Goal: Task Accomplishment & Management: Complete application form

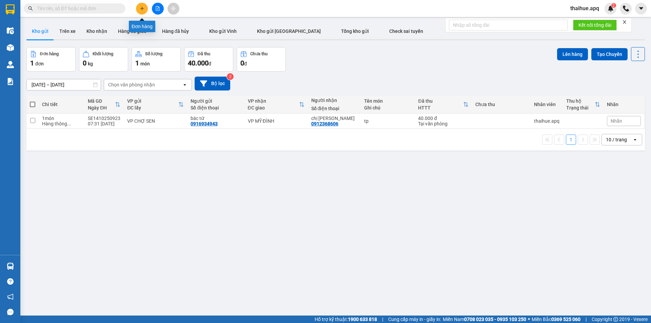
click at [143, 12] on button at bounding box center [142, 9] width 12 height 12
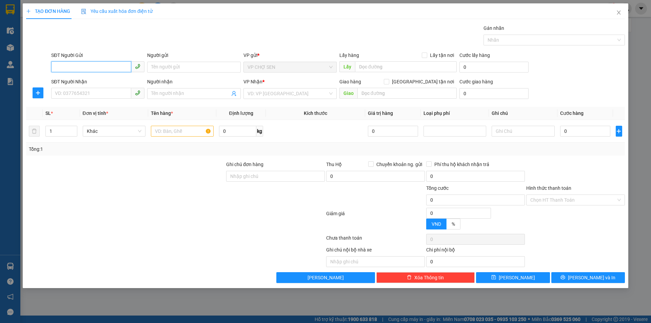
click at [121, 67] on input "SĐT Người Gửi" at bounding box center [91, 66] width 80 height 11
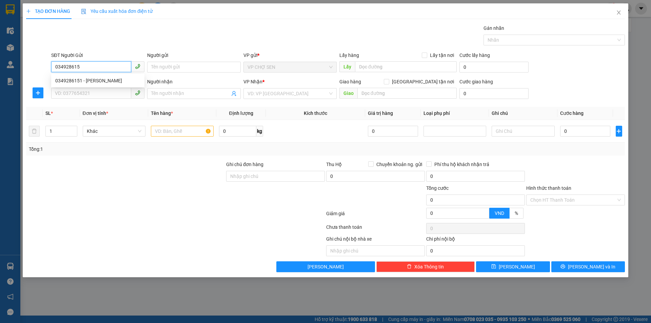
type input "0349286151"
click at [96, 80] on div "0349286151 - [PERSON_NAME]" at bounding box center [97, 80] width 85 height 7
type input "[PERSON_NAME]"
checkbox input "true"
type input "NĐ"
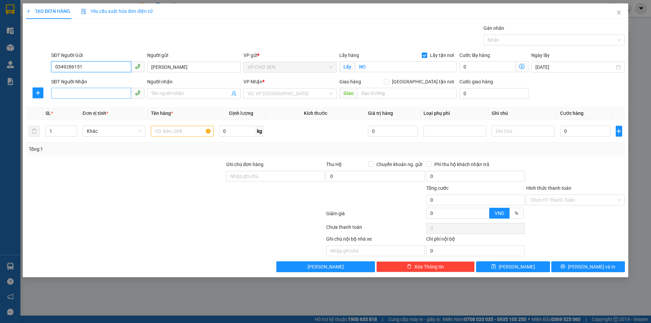
type input "0349286151"
click at [99, 93] on input "SĐT Người Nhận" at bounding box center [91, 93] width 80 height 11
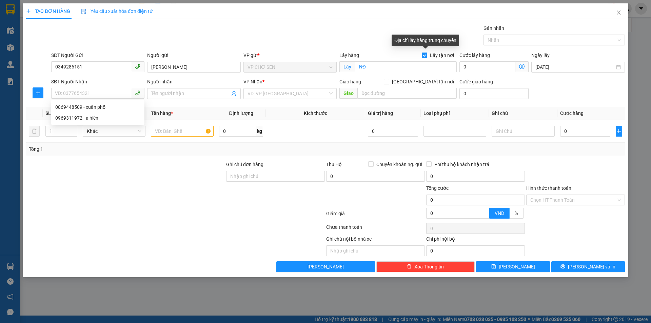
click at [427, 52] on label "Lấy tận nơi" at bounding box center [439, 55] width 35 height 7
click at [427, 53] on input "Lấy tận nơi" at bounding box center [424, 55] width 5 height 5
checkbox input "false"
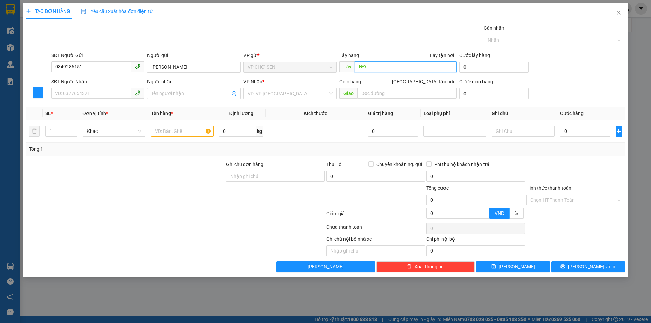
click at [398, 65] on input "NĐ" at bounding box center [406, 66] width 102 height 11
click at [93, 92] on input "SĐT Người Nhận" at bounding box center [91, 93] width 80 height 11
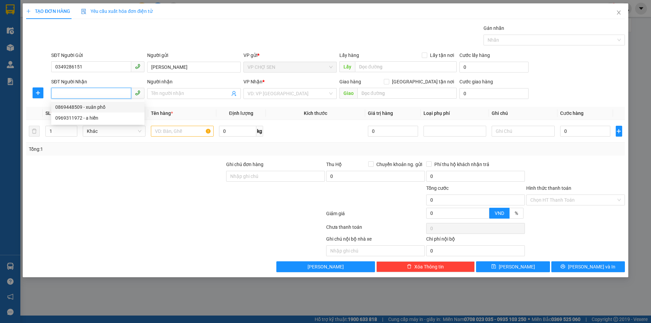
click at [92, 106] on div "0869448509 - xuân phố" at bounding box center [97, 106] width 85 height 7
type input "0869448509"
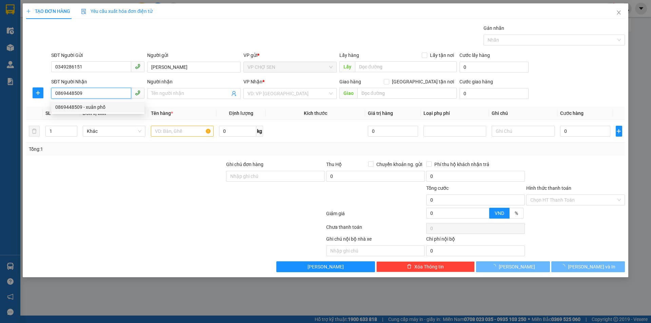
type input "xuân phố"
checkbox input "true"
type input "khu tập thể thành công,ngõ 12 đường nguyên hồng,[GEOGRAPHIC_DATA],[GEOGRAPHIC_D…"
type input "60.000"
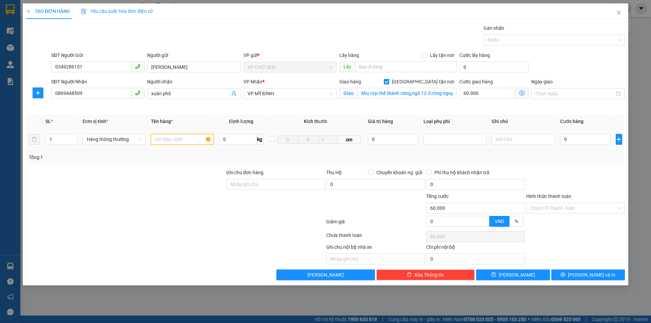
click at [194, 140] on input "text" at bounding box center [182, 139] width 63 height 11
type input "tp"
click at [593, 139] on input "0" at bounding box center [585, 139] width 51 height 11
type input "5"
type input "60.005"
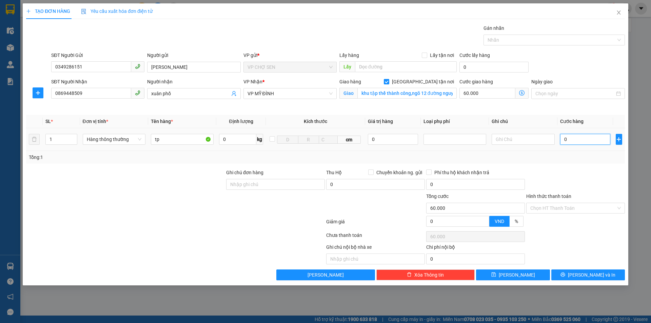
type input "60.005"
type input "50"
type input "60.050"
type input "500"
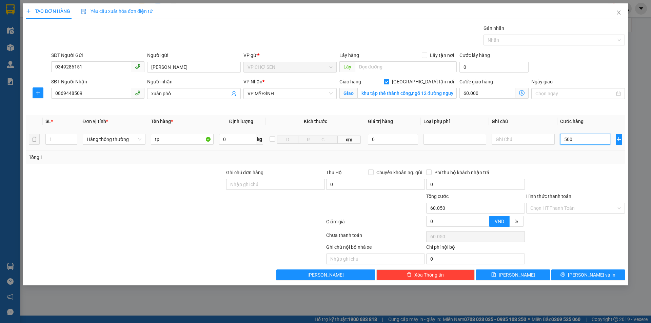
type input "60.500"
type input "5.000"
type input "65.000"
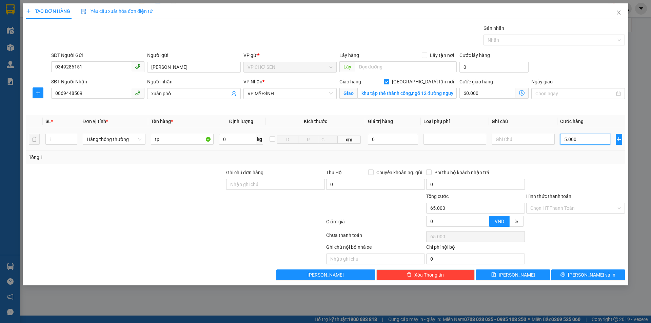
type input "50.000"
type input "110.000"
type input "50.000"
click at [452, 93] on input "khu tập thể thành công,ngõ 12 đường nguyên hồng,[GEOGRAPHIC_DATA],[GEOGRAPHIC_D…" at bounding box center [406, 93] width 99 height 11
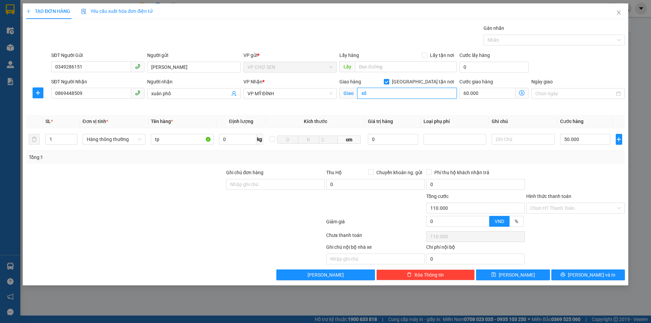
type input "s"
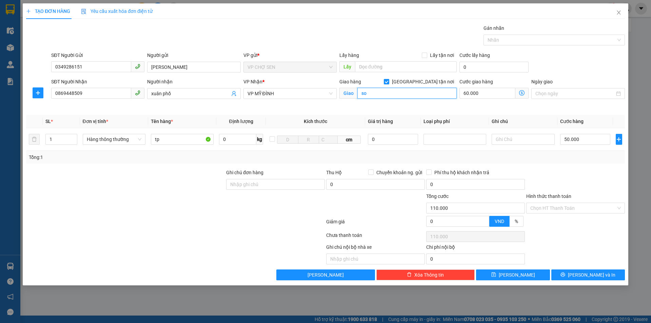
type input "s"
click at [389, 81] on input "[GEOGRAPHIC_DATA] tận nơi" at bounding box center [386, 81] width 5 height 5
checkbox input "false"
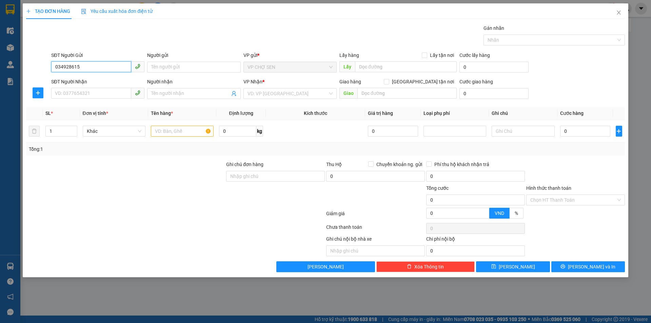
type input "0349286151"
click at [91, 81] on div "0349286151 - [PERSON_NAME]" at bounding box center [97, 80] width 85 height 7
type input "[PERSON_NAME]"
checkbox input "true"
type input "NĐ"
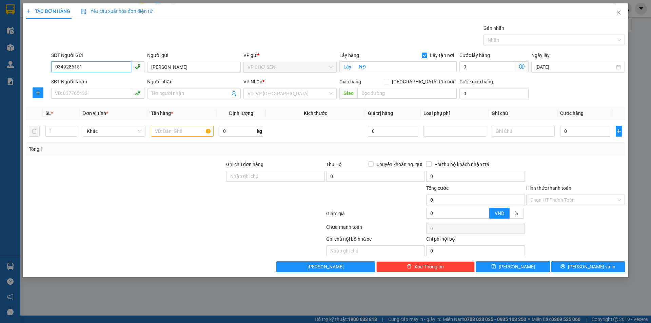
type input "0349286151"
drag, startPoint x: 426, startPoint y: 56, endPoint x: 403, endPoint y: 65, distance: 24.4
click at [424, 56] on input "Lấy tận nơi" at bounding box center [424, 55] width 5 height 5
checkbox input "false"
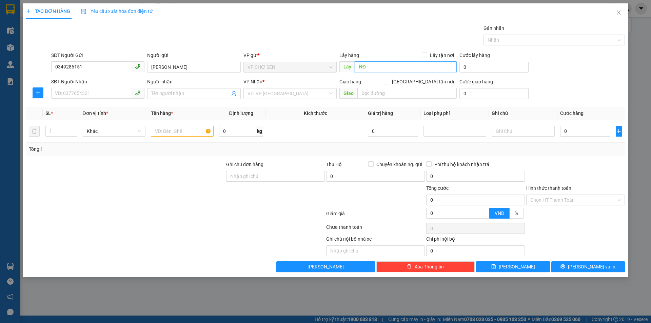
click at [393, 68] on input "NĐ" at bounding box center [406, 66] width 102 height 11
click at [83, 94] on input "SĐT Người Nhận" at bounding box center [91, 93] width 80 height 11
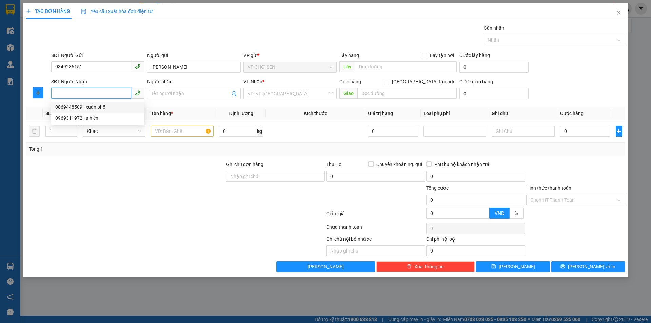
click at [89, 108] on div "0869448509 - xuân phố" at bounding box center [97, 106] width 85 height 7
type input "0869448509"
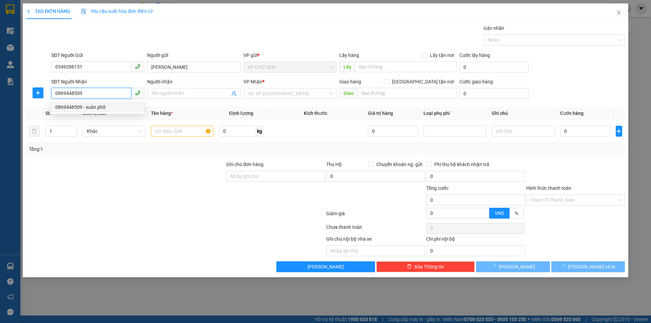
type input "xuân phố"
checkbox input "true"
type input "khu tập thể thành công,ngõ 12 đường nguyên hồng,[GEOGRAPHIC_DATA],[GEOGRAPHIC_D…"
type input "60.000"
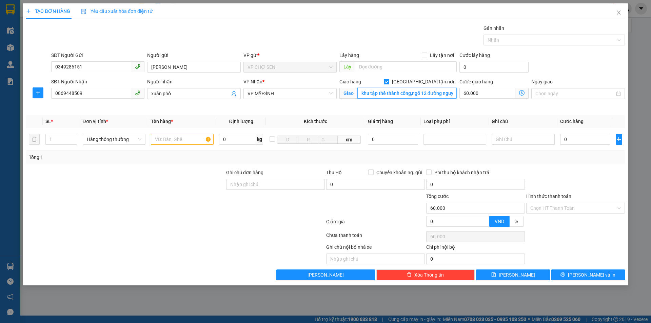
click at [424, 93] on input "khu tập thể thành công,ngõ 12 đường nguyên hồng,[GEOGRAPHIC_DATA],[GEOGRAPHIC_D…" at bounding box center [406, 93] width 99 height 11
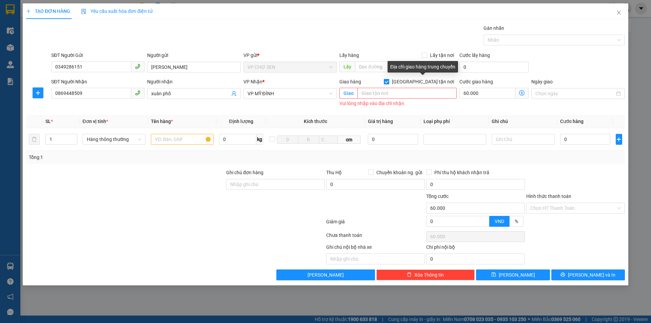
click at [389, 82] on input "[GEOGRAPHIC_DATA] tận nơi" at bounding box center [386, 81] width 5 height 5
checkbox input "false"
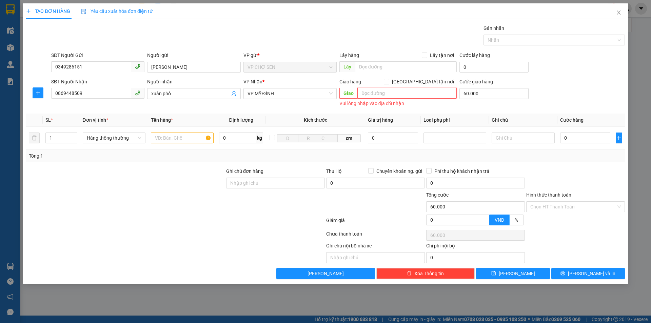
click at [367, 92] on input "text" at bounding box center [406, 93] width 99 height 11
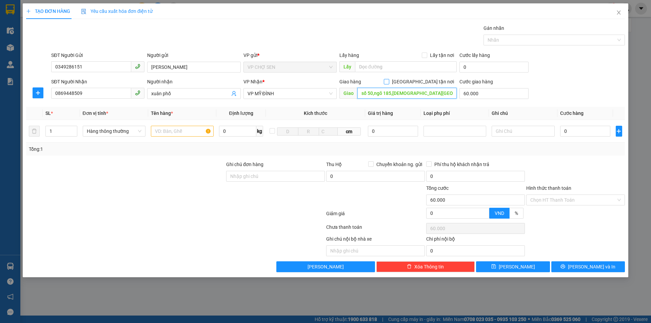
type input "số 50,ngõ 185,[DEMOGRAPHIC_DATA][GEOGRAPHIC_DATA],[GEOGRAPHIC_DATA]"
click at [389, 82] on input "[GEOGRAPHIC_DATA] tận nơi" at bounding box center [386, 81] width 5 height 5
checkbox input "true"
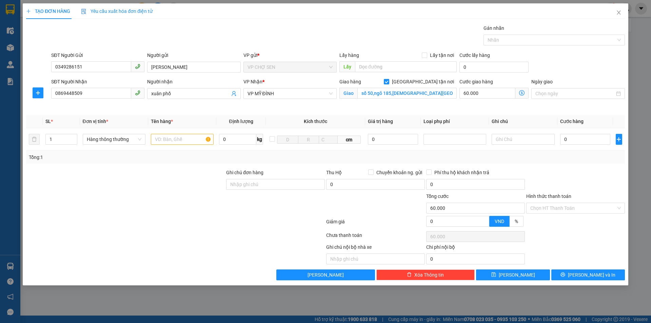
click at [523, 91] on icon "dollar-circle" at bounding box center [521, 92] width 5 height 5
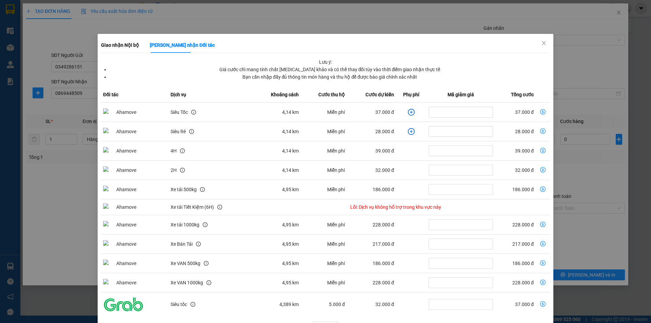
click at [540, 113] on icon "dollar-circle" at bounding box center [542, 111] width 5 height 5
type input "37.000"
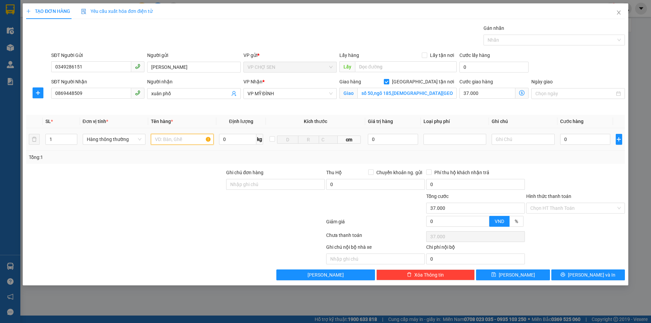
click at [151, 140] on input "text" at bounding box center [182, 139] width 63 height 11
type input "tp"
click at [564, 139] on input "0" at bounding box center [585, 139] width 51 height 11
type input "5"
type input "37.005"
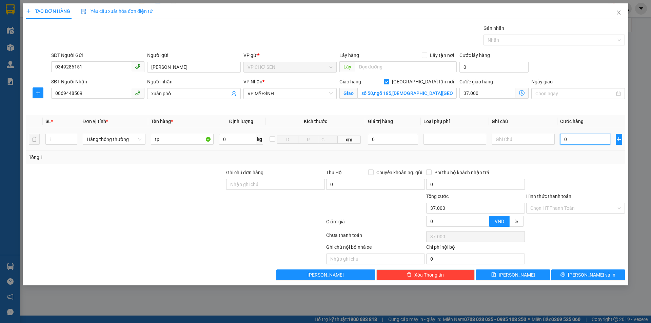
type input "37.005"
type input "50"
type input "37.050"
type input "500"
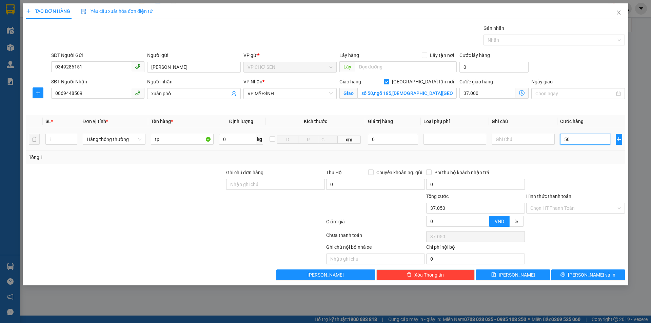
type input "37.500"
type input "5.000"
type input "42.000"
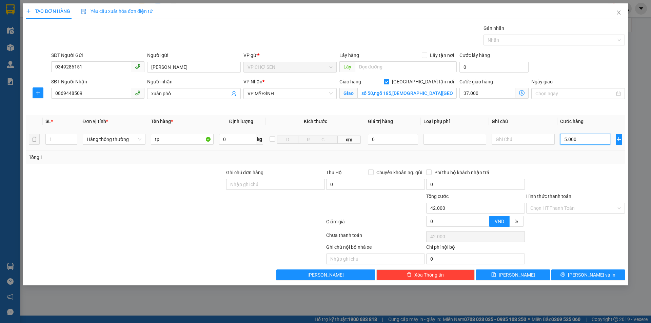
type input "50.000"
type input "87.000"
type input "50.000"
click at [485, 95] on input "37.000" at bounding box center [487, 93] width 56 height 11
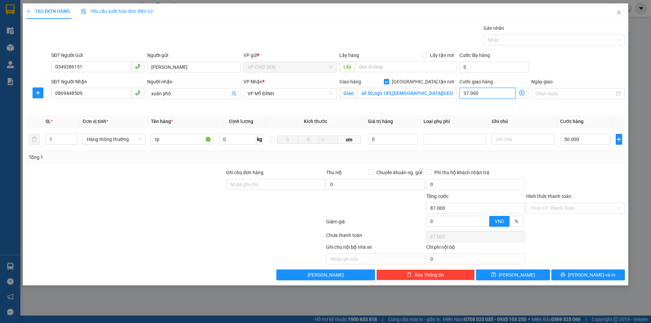
type input "50.000"
type input "0"
type input "50.006"
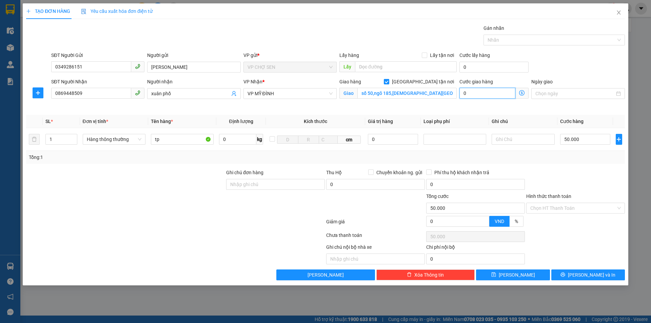
type input "6"
type input "50.060"
type input "600"
type input "50.600"
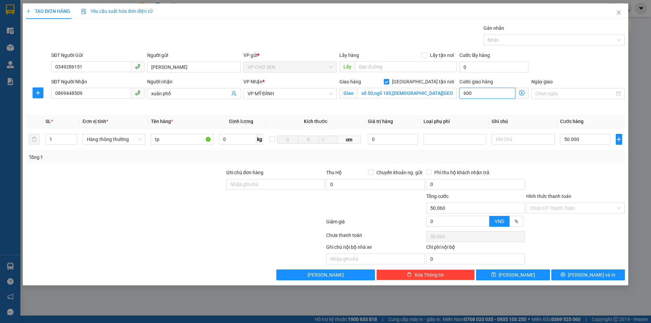
type input "50.600"
type input "56.000"
type input "60.000"
type input "110.000"
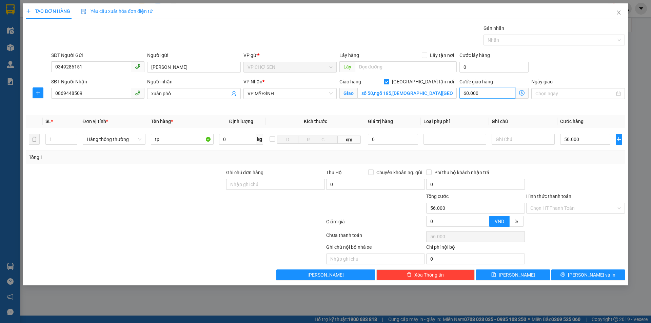
type input "110.000"
type input "60.000"
click at [563, 209] on input "Hình thức thanh toán" at bounding box center [573, 208] width 86 height 10
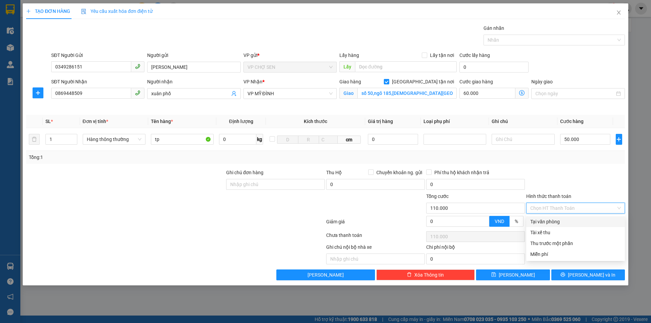
click at [551, 222] on div "Tại văn phòng" at bounding box center [575, 221] width 91 height 7
type input "0"
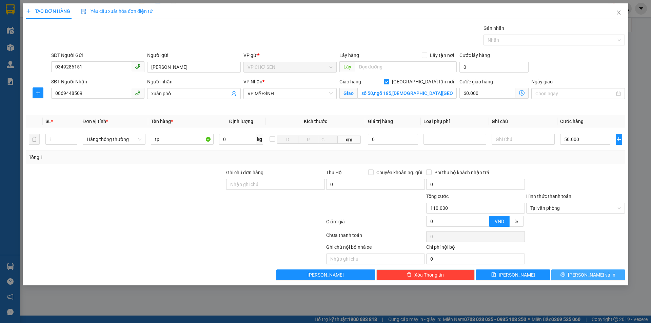
click at [565, 275] on icon "printer" at bounding box center [563, 275] width 4 height 4
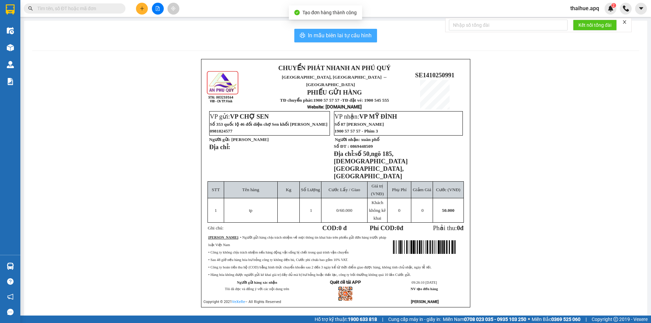
click at [333, 34] on span "In mẫu biên lai tự cấu hình" at bounding box center [340, 35] width 64 height 8
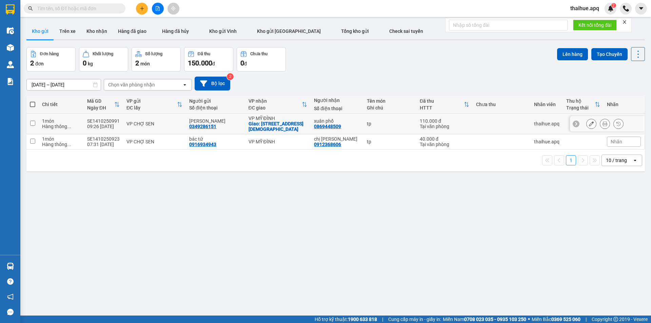
click at [180, 121] on div "VP CHỢ SEN" at bounding box center [154, 123] width 56 height 5
checkbox input "true"
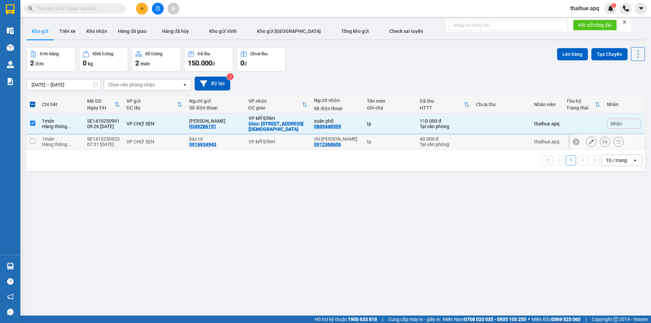
drag, startPoint x: 173, startPoint y: 139, endPoint x: 177, endPoint y: 138, distance: 3.8
click at [173, 138] on td "VP CHỢ SEN" at bounding box center [154, 141] width 63 height 15
checkbox input "true"
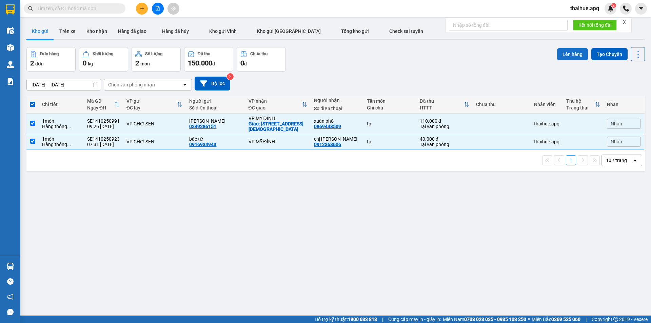
click at [568, 53] on button "Lên hàng" at bounding box center [572, 54] width 31 height 12
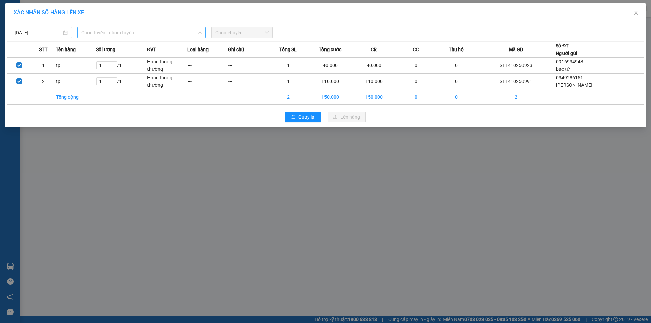
click at [143, 30] on span "Chọn tuyến - nhóm tuyến" at bounding box center [141, 32] width 120 height 10
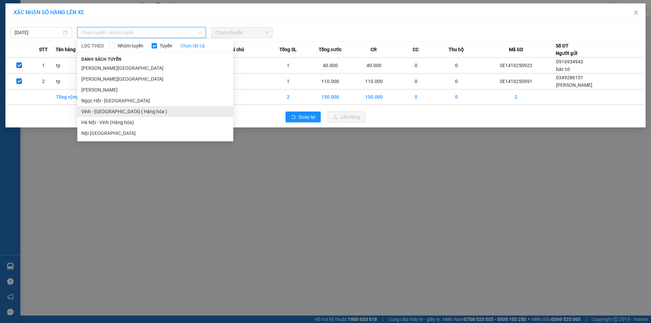
click at [102, 111] on li "Vinh - [GEOGRAPHIC_DATA] ( Hàng hóa )" at bounding box center [155, 111] width 156 height 11
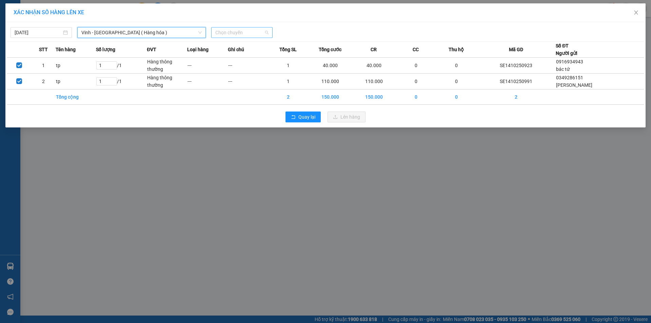
click at [248, 28] on span "Chọn chuyến" at bounding box center [241, 32] width 53 height 10
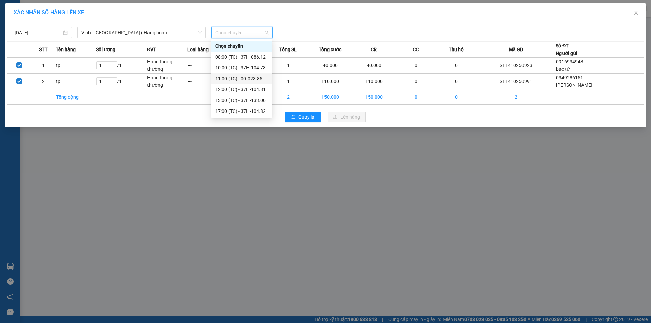
click at [256, 80] on div "11:00 (TC) - 00-023.85" at bounding box center [241, 78] width 53 height 7
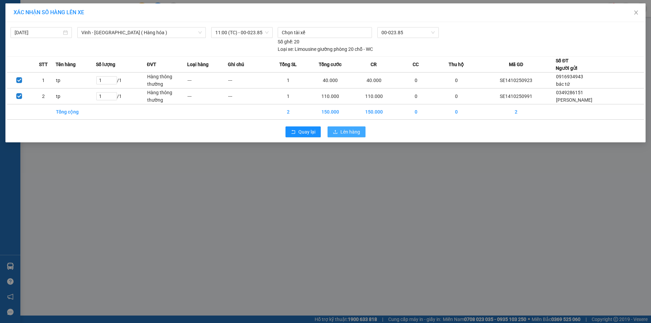
click at [348, 131] on span "Lên hàng" at bounding box center [350, 131] width 20 height 7
